Goal: Information Seeking & Learning: Learn about a topic

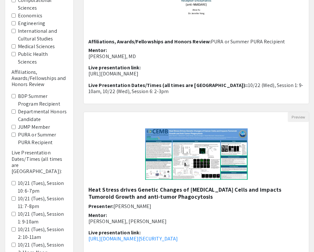
scroll to position [173, 0]
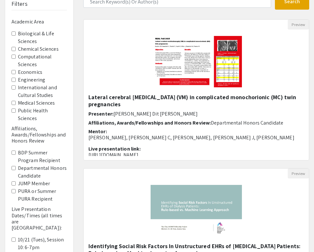
scroll to position [26, 0]
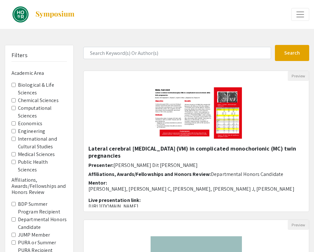
click at [301, 12] on span "Expand or Collapse Menu" at bounding box center [301, 15] width 10 height 10
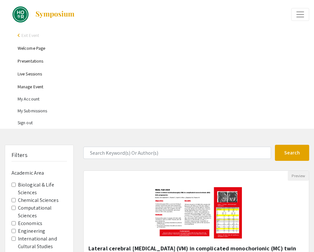
click at [31, 47] on link "Welcome Page" at bounding box center [32, 48] width 28 height 6
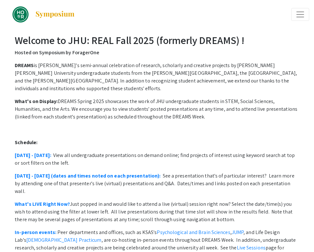
click at [301, 17] on span "Expand or Collapse Menu" at bounding box center [301, 15] width 10 height 10
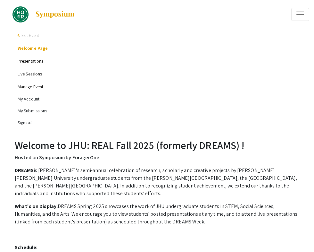
click at [28, 61] on link "Presentations" at bounding box center [31, 61] width 26 height 6
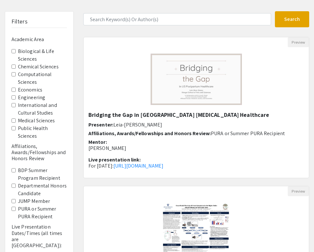
scroll to position [273, 0]
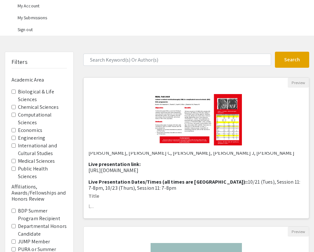
scroll to position [98, 0]
click at [114, 148] on div at bounding box center [196, 120] width 225 height 64
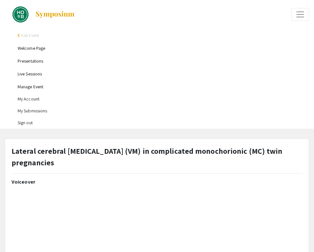
select select "custom"
type input "0"
select select "custom"
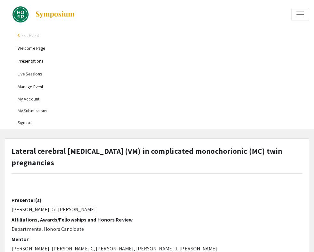
scroll to position [201, 0]
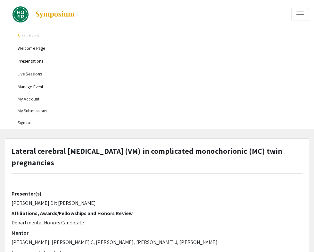
type input "1"
select select "auto"
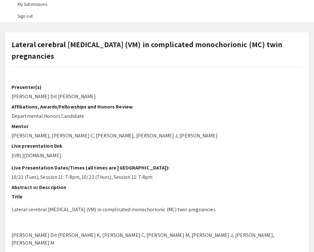
scroll to position [115, 0]
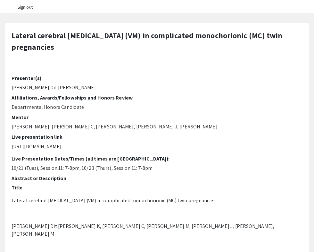
click at [65, 143] on p "[URL][DOMAIN_NAME]" at bounding box center [157, 147] width 291 height 8
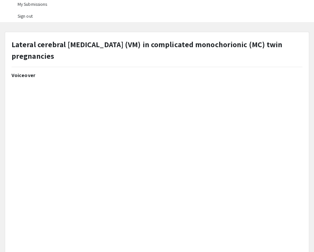
scroll to position [0, 0]
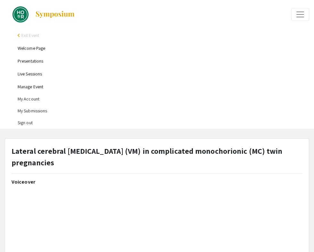
scroll to position [93, 0]
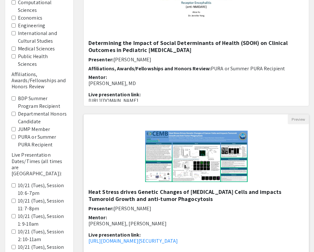
scroll to position [205, 0]
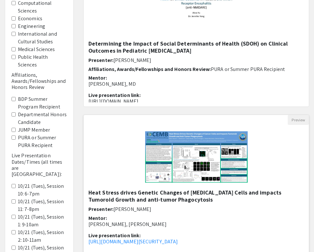
click at [185, 189] on h5 "Heat Stress drives Genetic Changes of [MEDICAL_DATA] Cells and impacts Tumoroid…" at bounding box center [197, 196] width 216 height 14
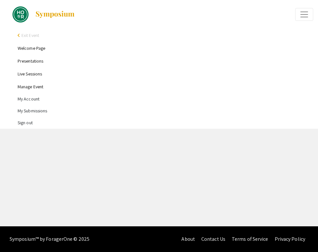
select select "custom"
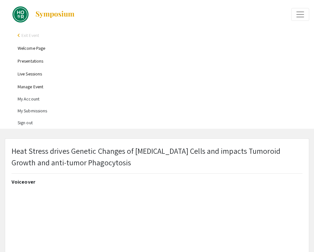
type input "0"
select select "custom"
type input "1"
select select "auto"
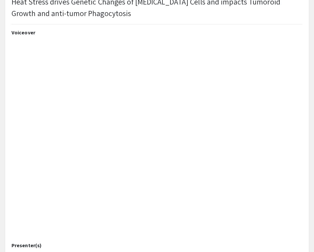
scroll to position [152, 0]
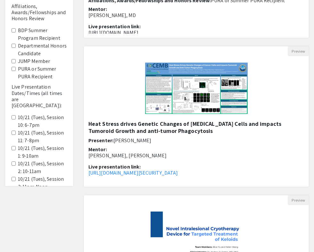
scroll to position [5, 0]
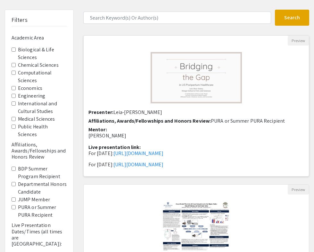
scroll to position [10, 0]
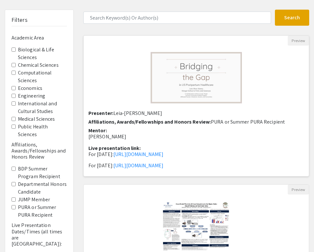
click at [118, 125] on span "Affiliations, Awards/Fellowships and Honors Review:" at bounding box center [150, 121] width 123 height 7
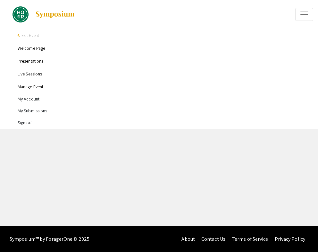
select select "custom"
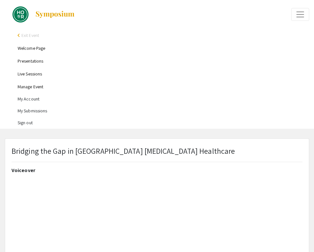
type input "0"
select select "custom"
type input "1"
select select "auto"
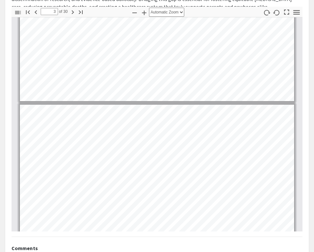
scroll to position [111, 0]
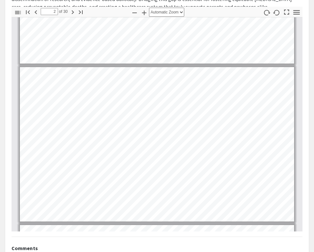
type input "1"
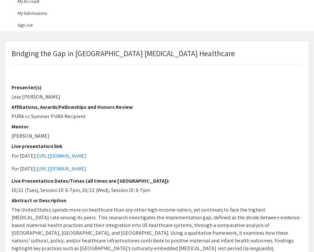
scroll to position [0, 0]
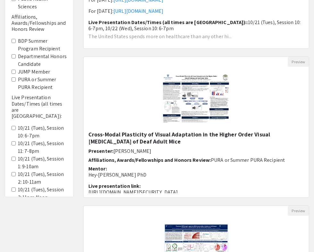
scroll to position [268, 0]
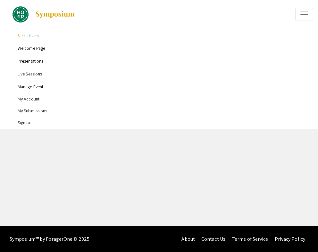
select select "custom"
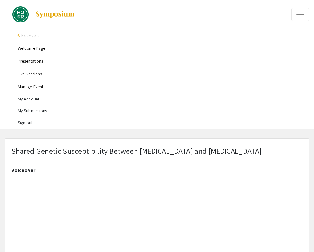
type input "0"
select select "custom"
type input "1"
select select "auto"
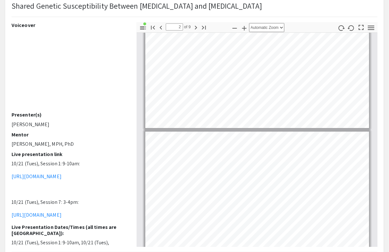
scroll to position [51, 0]
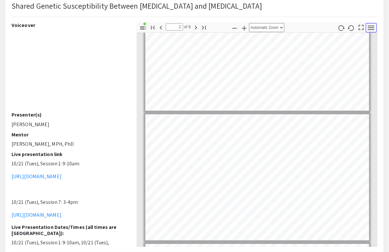
click at [314, 25] on icon "button" at bounding box center [371, 27] width 6 height 4
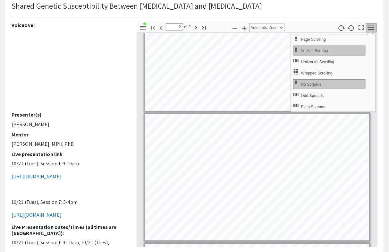
click at [314, 26] on icon "button" at bounding box center [371, 27] width 9 height 9
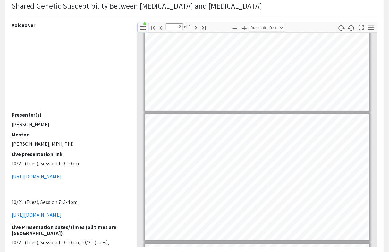
click at [142, 25] on icon "button" at bounding box center [143, 28] width 8 height 8
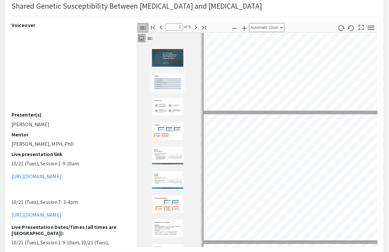
type input "1"
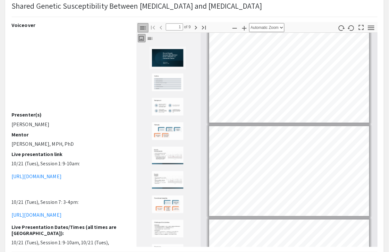
click at [142, 26] on icon "button" at bounding box center [143, 27] width 6 height 3
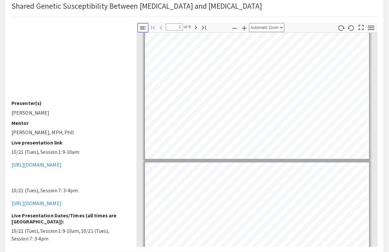
scroll to position [0, 0]
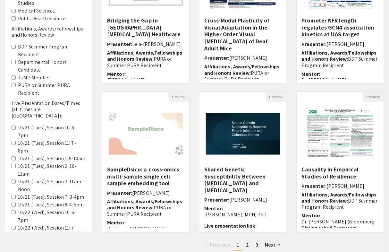
scroll to position [129, 0]
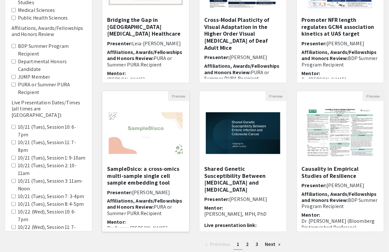
click at [144, 177] on h5 "SampleDsico: a cross-omics multi-sample single cell sample embedding tool" at bounding box center [145, 175] width 77 height 21
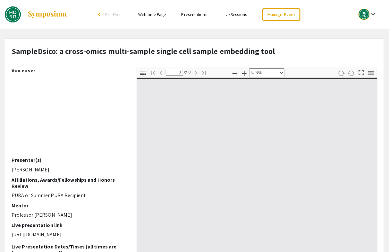
select select "auto"
type input "1"
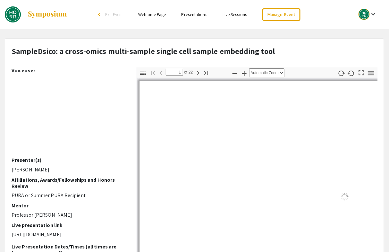
select select "auto"
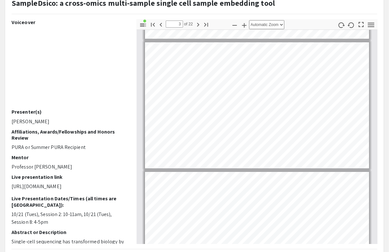
scroll to position [208, 0]
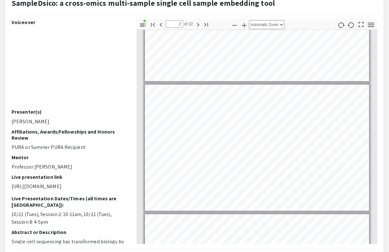
type input "1"
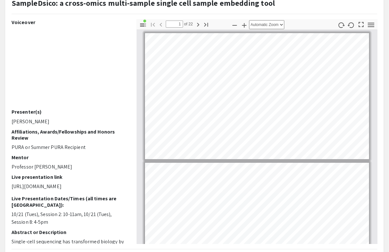
scroll to position [47, 0]
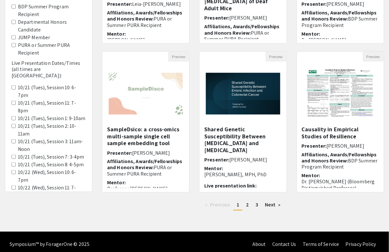
scroll to position [173, 0]
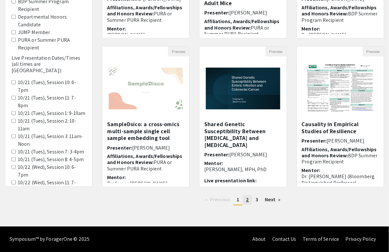
click at [249, 201] on span "2" at bounding box center [247, 199] width 3 height 7
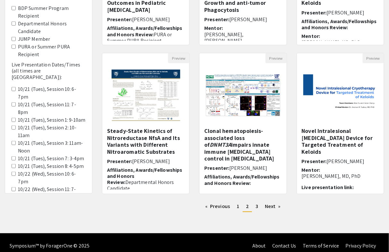
scroll to position [173, 0]
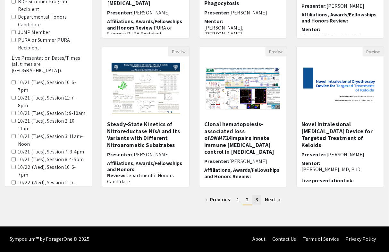
click at [255, 201] on link "page 3" at bounding box center [256, 200] width 9 height 10
